Goal: Transaction & Acquisition: Subscribe to service/newsletter

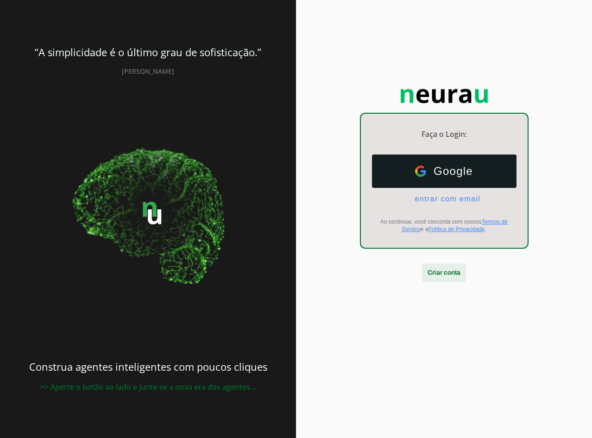
click at [428, 277] on span at bounding box center [444, 272] width 44 height 22
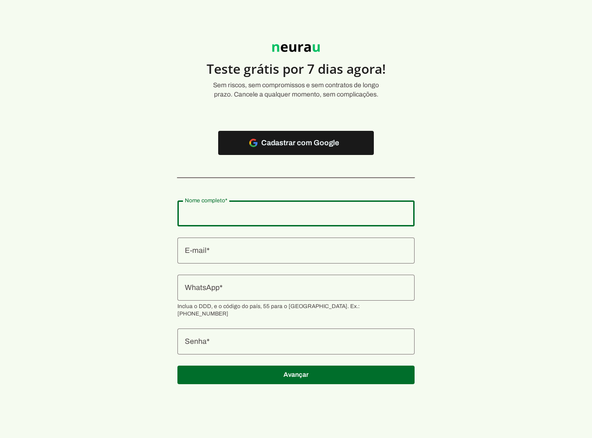
click at [281, 208] on div at bounding box center [296, 213] width 237 height 26
paste input "[EMAIL_ADDRESS][DOMAIN_NAME]"
type input "[EMAIL_ADDRESS][DOMAIN_NAME]"
type md-outlined-text-field "[EMAIL_ADDRESS][DOMAIN_NAME]"
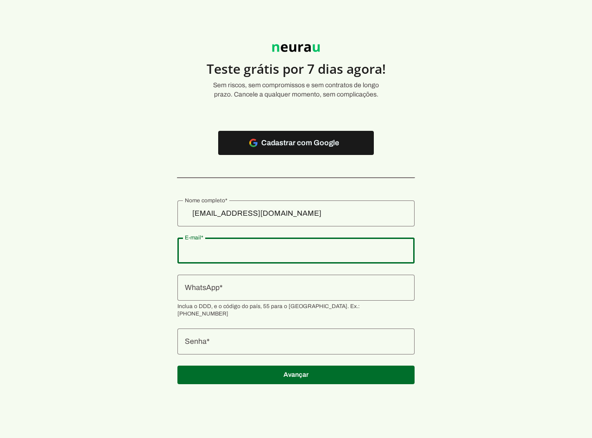
drag, startPoint x: 251, startPoint y: 254, endPoint x: 243, endPoint y: 249, distance: 9.5
click at [251, 253] on input "E-mail" at bounding box center [296, 250] width 222 height 11
type input "[EMAIL_ADDRESS][DOMAIN_NAME]"
type md-outlined-text-field "[EMAIL_ADDRESS][DOMAIN_NAME]"
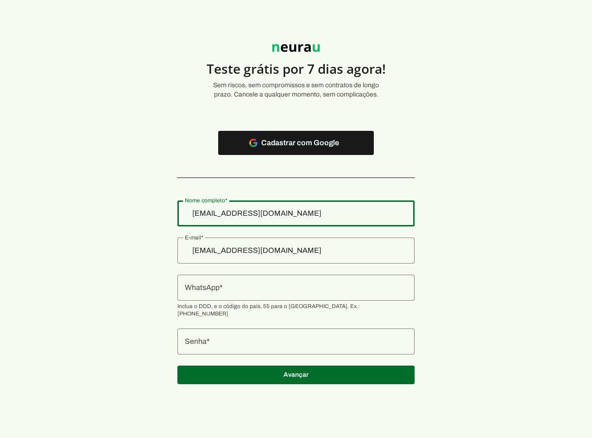
click at [288, 214] on input "[EMAIL_ADDRESS][DOMAIN_NAME]" at bounding box center [296, 213] width 222 height 11
click at [286, 214] on input "[EMAIL_ADDRESS][DOMAIN_NAME]" at bounding box center [296, 213] width 222 height 11
type input "[PERSON_NAME] INDUSTRIA DE ARTEFATOS DE MADEIRA EIRELI"
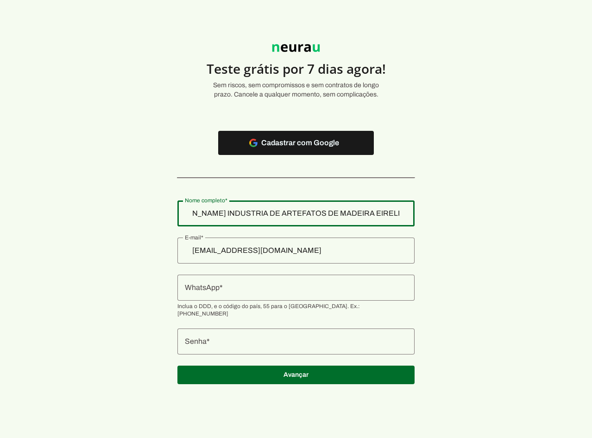
type md-outlined-text-field "[PERSON_NAME] INDUSTRIA DE ARTEFATOS DE MADEIRA EIRELI"
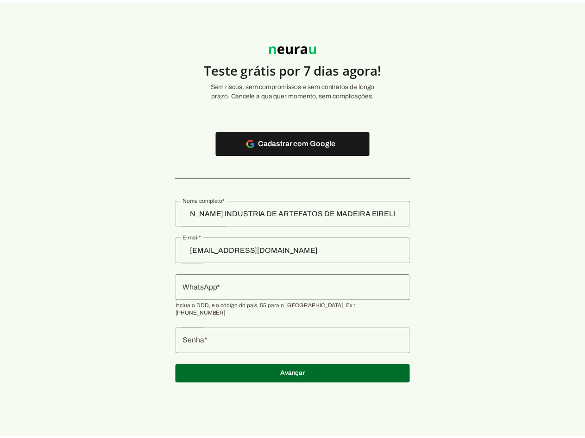
scroll to position [0, 0]
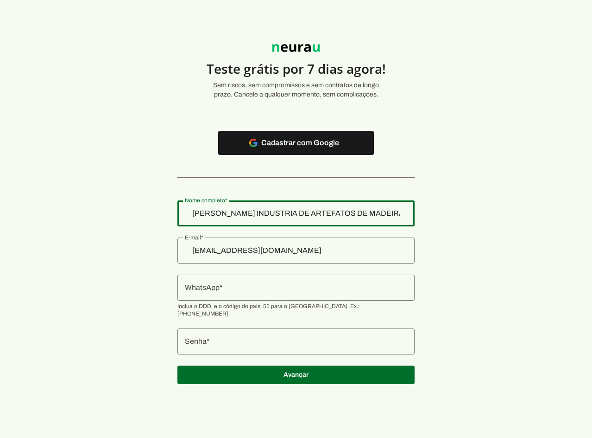
click at [290, 292] on input "WhatsApp" at bounding box center [296, 287] width 222 height 11
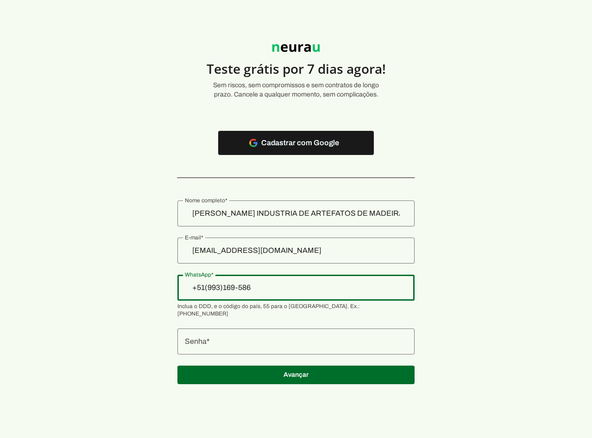
click at [233, 288] on input "+51(993)169-586" at bounding box center [296, 287] width 222 height 11
drag, startPoint x: 211, startPoint y: 286, endPoint x: 399, endPoint y: 298, distance: 188.5
click at [399, 298] on section "Teste grátis por 7 dias agora! Sem riscos, sem compromissos e sem contratos de …" at bounding box center [296, 208] width 592 height 373
type input "[PHONE_NUMBER]"
type md-outlined-text-field "[PHONE_NUMBER]"
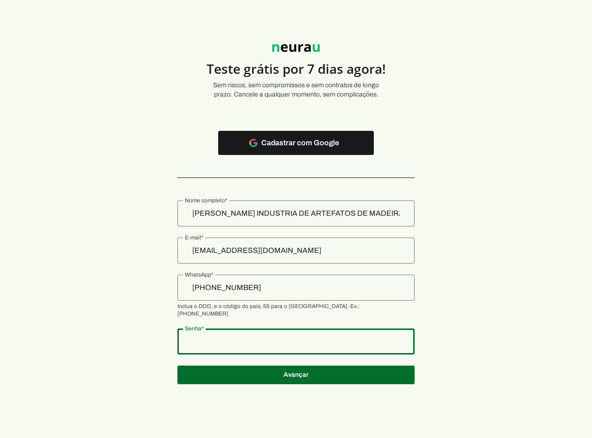
click at [239, 342] on div at bounding box center [296, 341] width 237 height 26
type md-outlined-text-field "123456789"
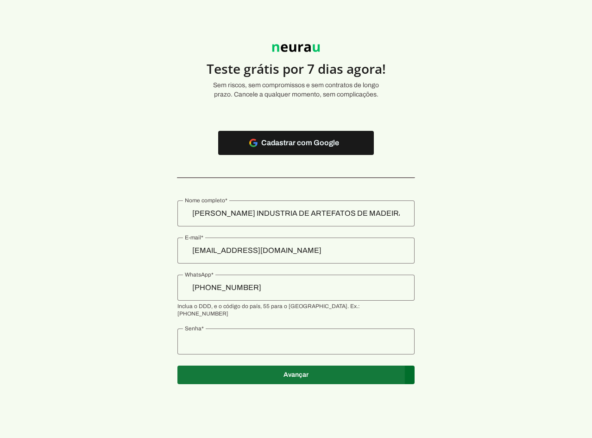
click at [309, 368] on span at bounding box center [296, 374] width 237 height 22
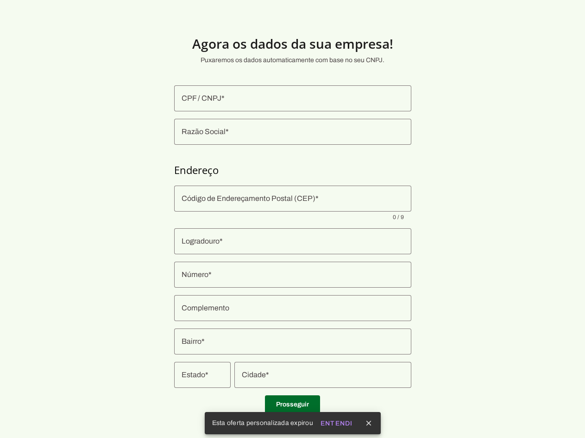
scroll to position [9, 0]
